Goal: Find specific page/section: Find specific page/section

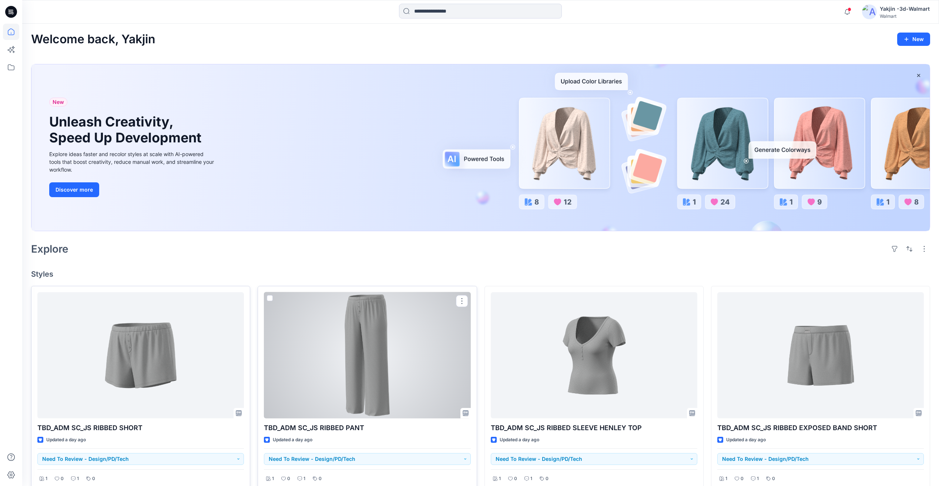
click at [334, 364] on div at bounding box center [367, 355] width 206 height 126
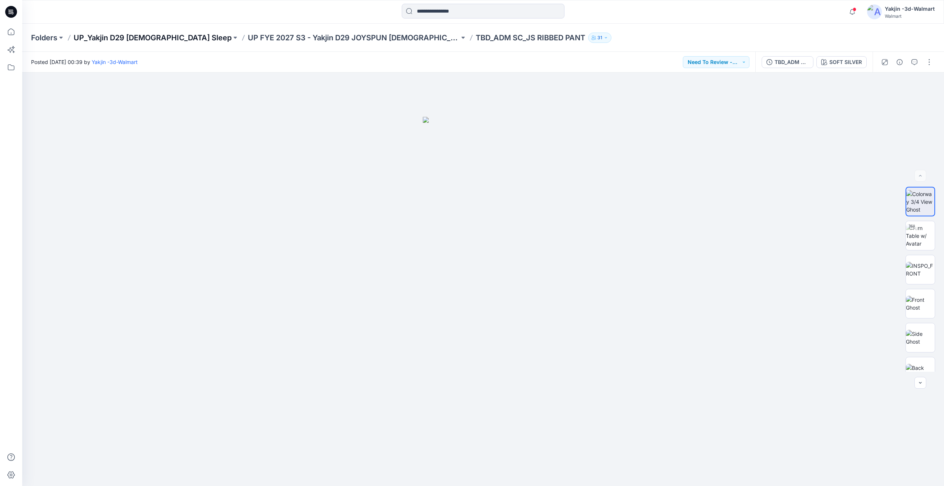
click at [167, 40] on p "UP_Yakjin D29 [DEMOGRAPHIC_DATA] Sleep" at bounding box center [153, 38] width 158 height 10
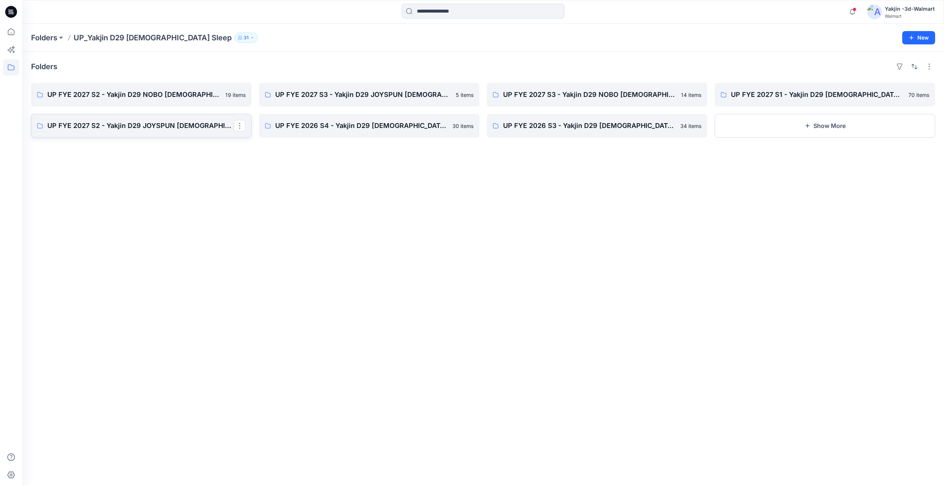
click at [150, 127] on p "UP FYE 2027 S2 - Yakjin D29 JOYSPUN [DEMOGRAPHIC_DATA] Sleepwear" at bounding box center [140, 126] width 186 height 10
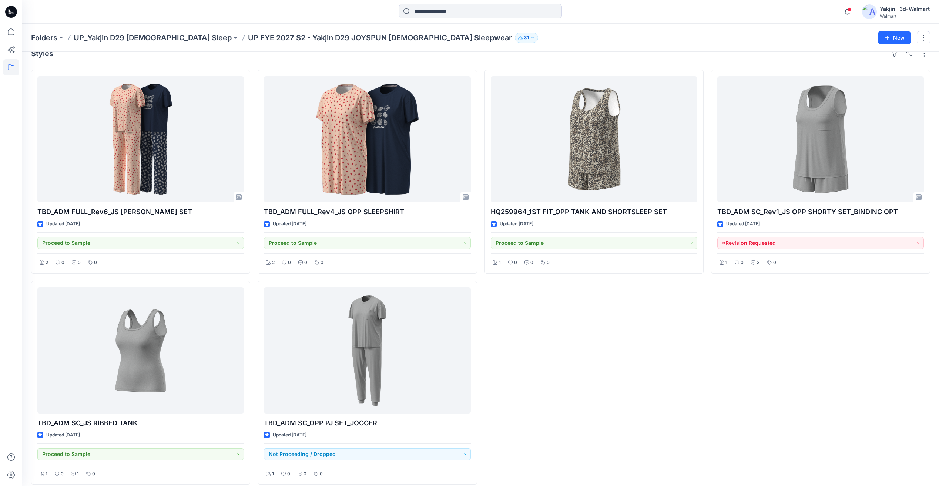
scroll to position [20, 0]
